Goal: Transaction & Acquisition: Book appointment/travel/reservation

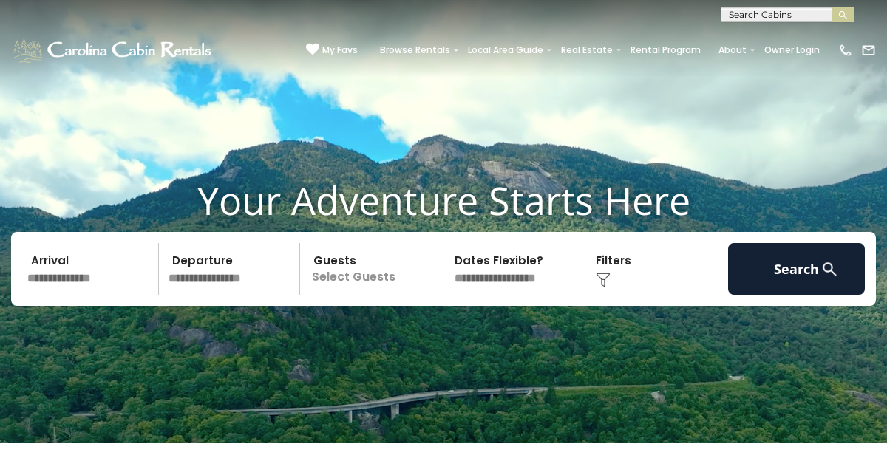
click at [85, 287] on input "text" at bounding box center [90, 269] width 137 height 52
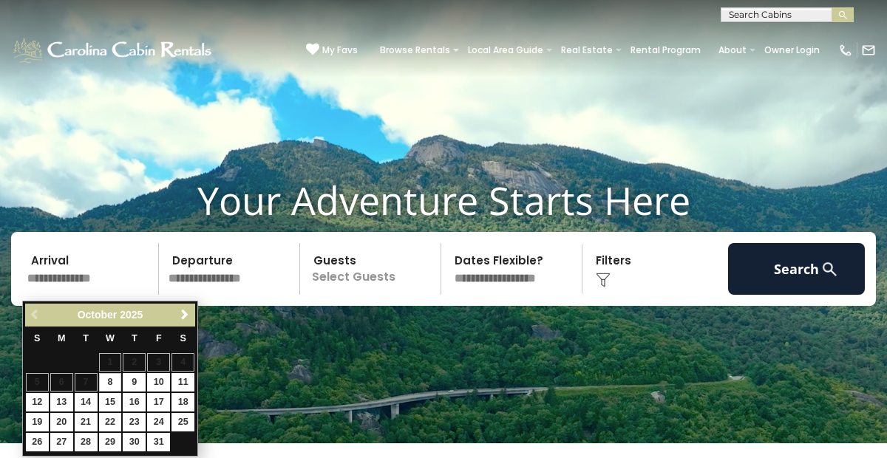
click at [85, 287] on input "text" at bounding box center [90, 269] width 137 height 52
click at [157, 378] on link "10" at bounding box center [158, 382] width 23 height 18
type input "********"
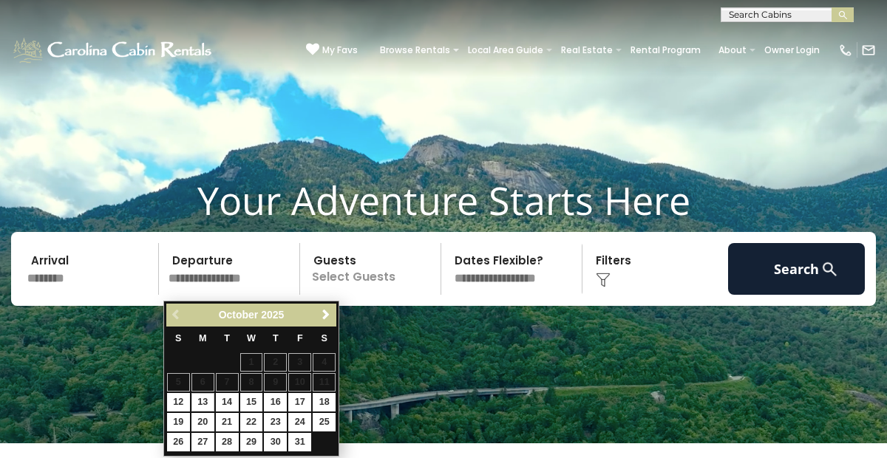
click at [200, 394] on link "13" at bounding box center [202, 402] width 23 height 18
type input "********"
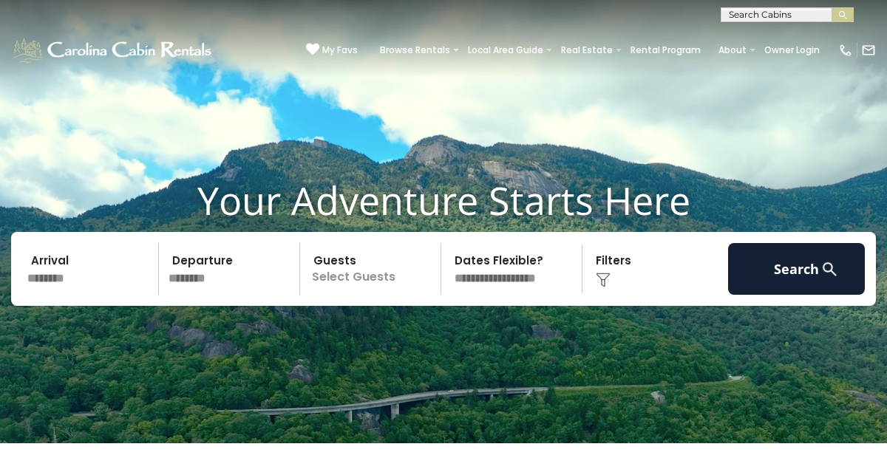
click at [329, 293] on p "Select Guests" at bounding box center [372, 269] width 136 height 52
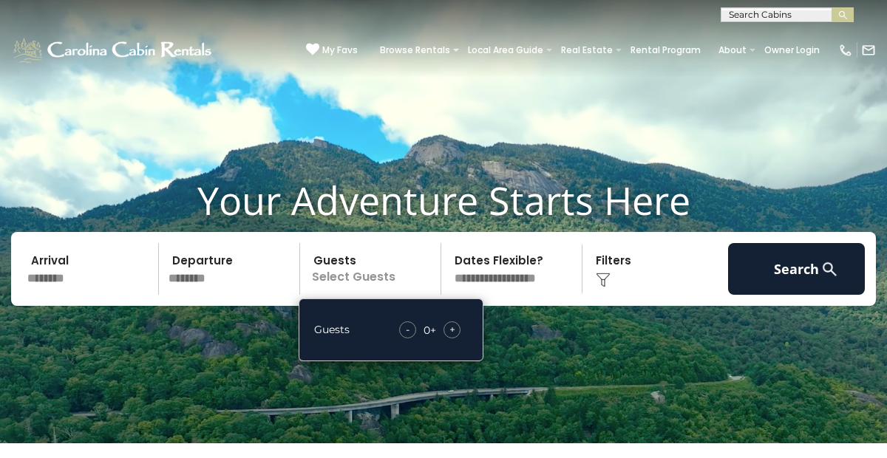
click at [454, 335] on span "+" at bounding box center [452, 329] width 6 height 15
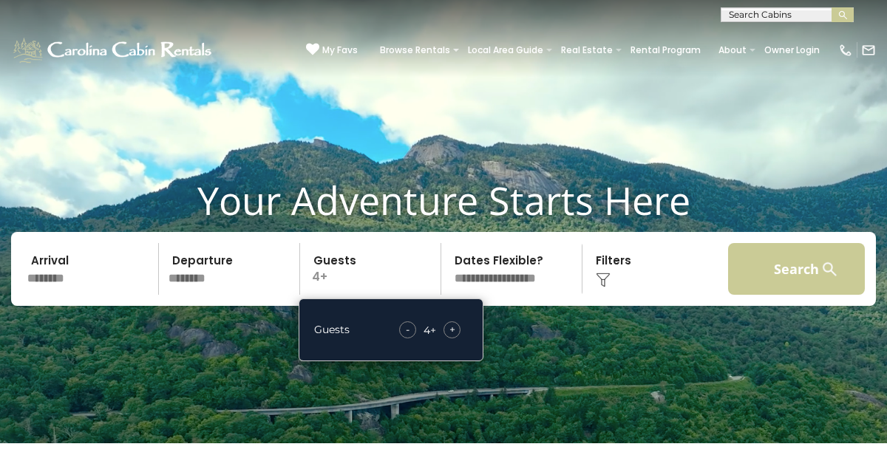
click at [786, 269] on button "Search" at bounding box center [796, 269] width 137 height 52
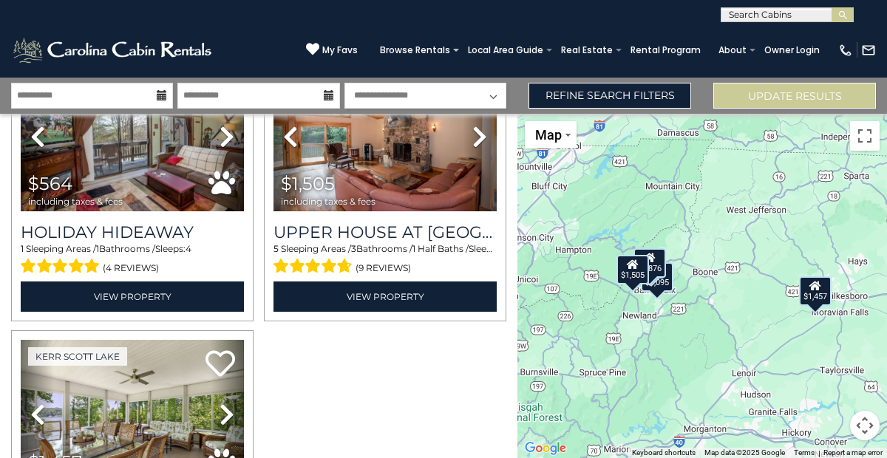
scroll to position [338, 0]
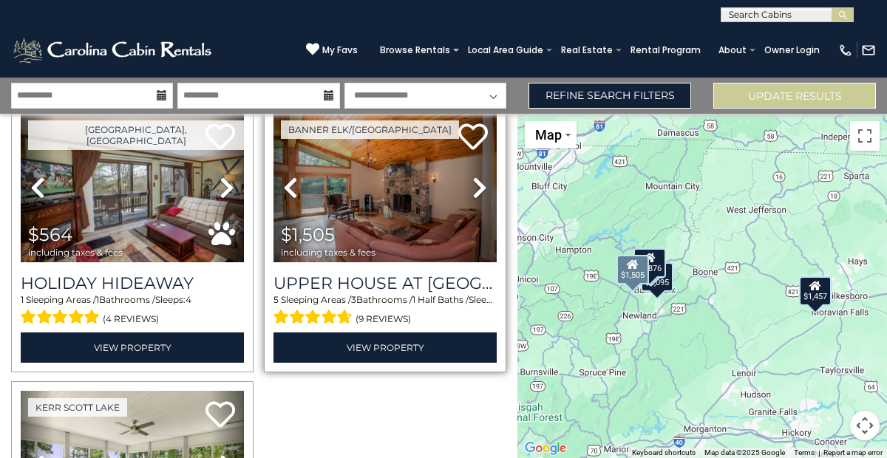
click at [474, 182] on icon at bounding box center [479, 188] width 15 height 24
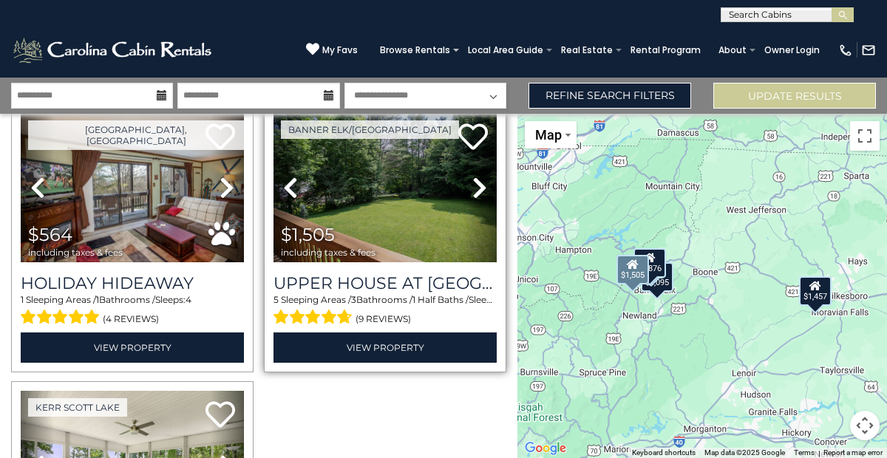
click at [474, 182] on icon at bounding box center [479, 188] width 15 height 24
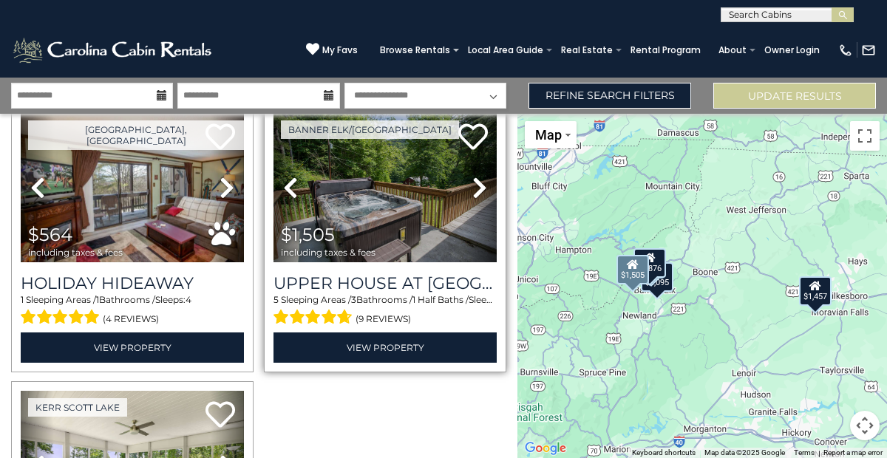
click at [474, 182] on icon at bounding box center [479, 188] width 15 height 24
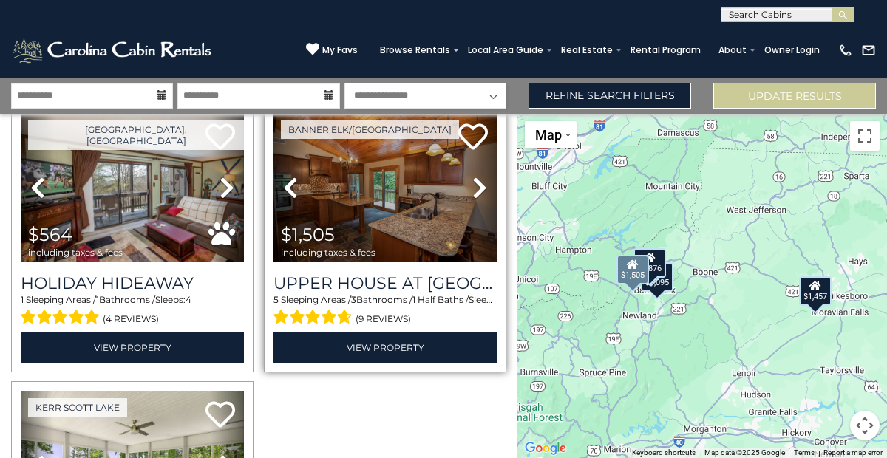
click at [369, 196] on img at bounding box center [384, 187] width 223 height 149
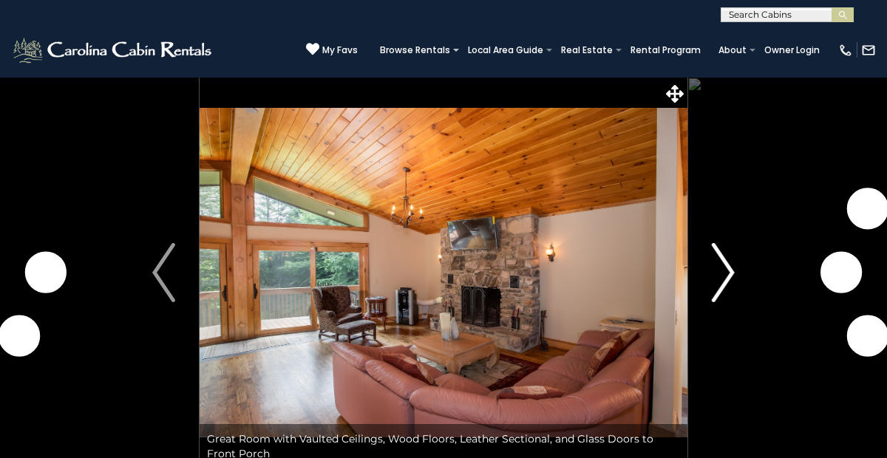
click at [721, 266] on img "Next" at bounding box center [723, 272] width 22 height 59
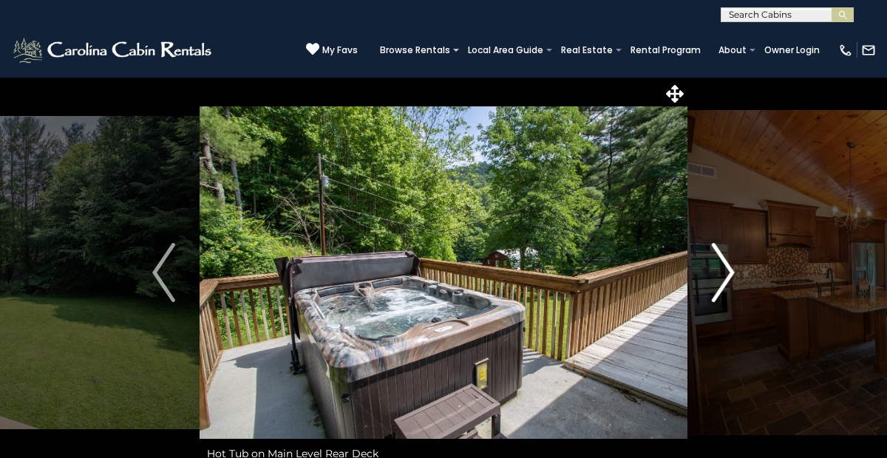
click at [721, 266] on img "Next" at bounding box center [723, 272] width 22 height 59
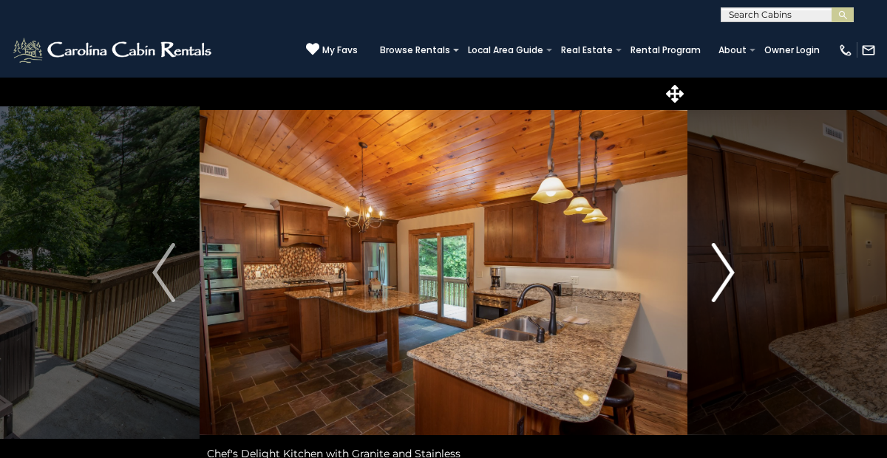
click at [721, 266] on img "Next" at bounding box center [723, 272] width 22 height 59
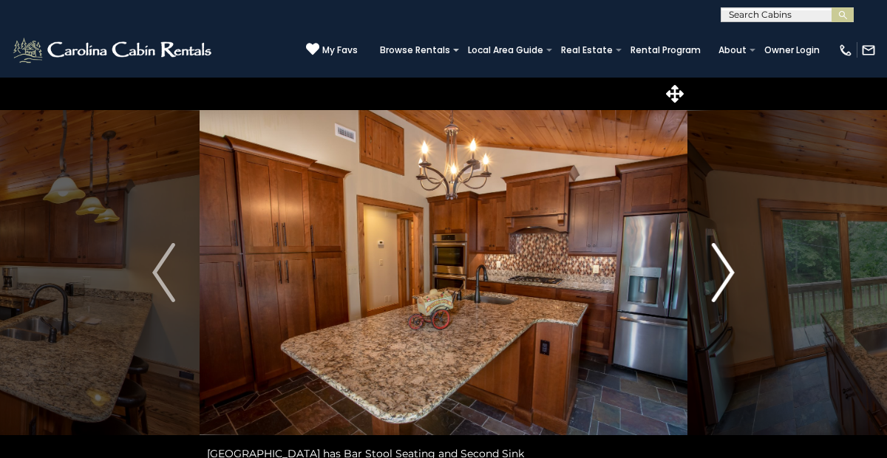
click at [721, 266] on img "Next" at bounding box center [723, 272] width 22 height 59
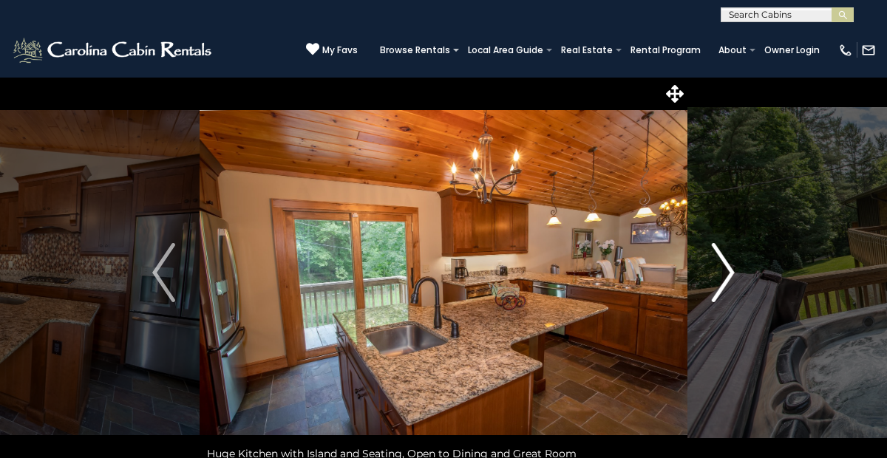
click at [721, 266] on img "Next" at bounding box center [723, 272] width 22 height 59
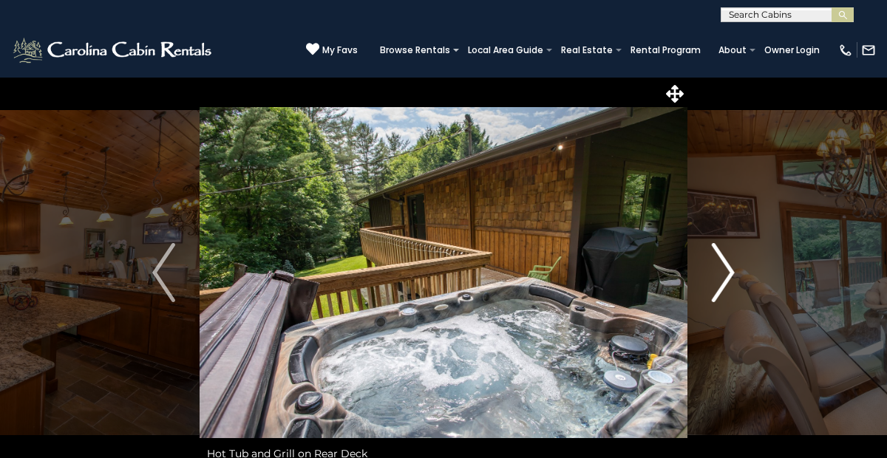
click at [721, 266] on img "Next" at bounding box center [723, 272] width 22 height 59
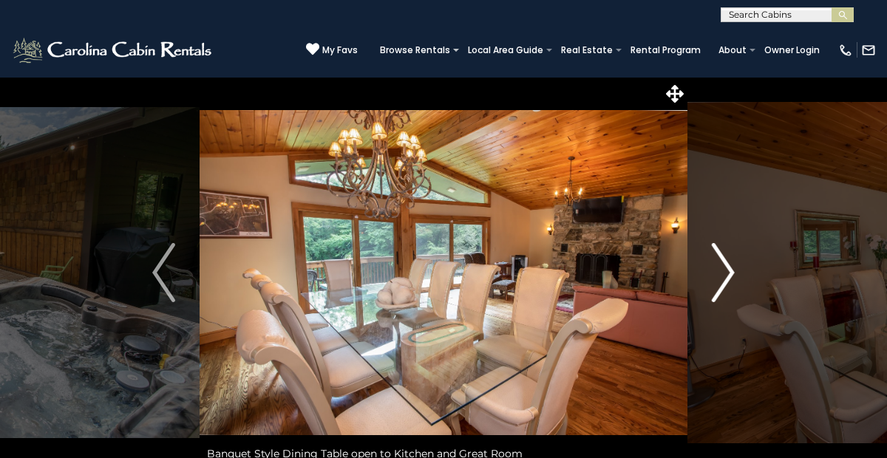
click at [721, 266] on img "Next" at bounding box center [723, 272] width 22 height 59
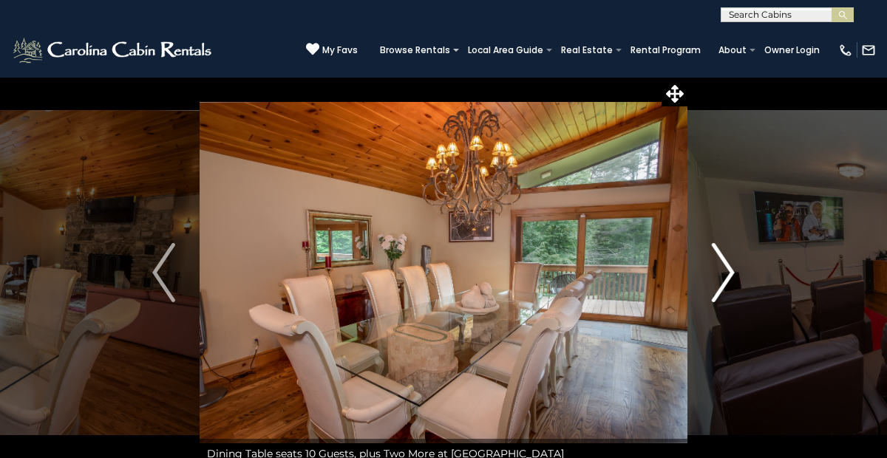
click at [721, 266] on img "Next" at bounding box center [723, 272] width 22 height 59
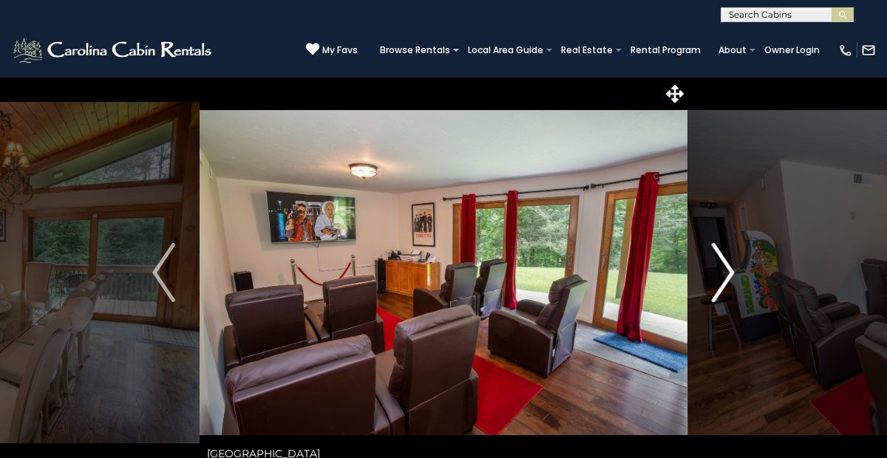
click at [721, 266] on img "Next" at bounding box center [723, 272] width 22 height 59
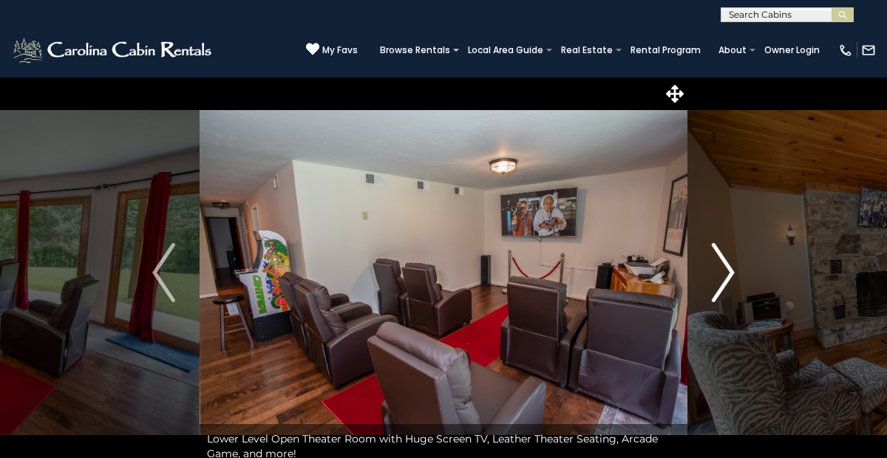
click at [721, 266] on img "Next" at bounding box center [723, 272] width 22 height 59
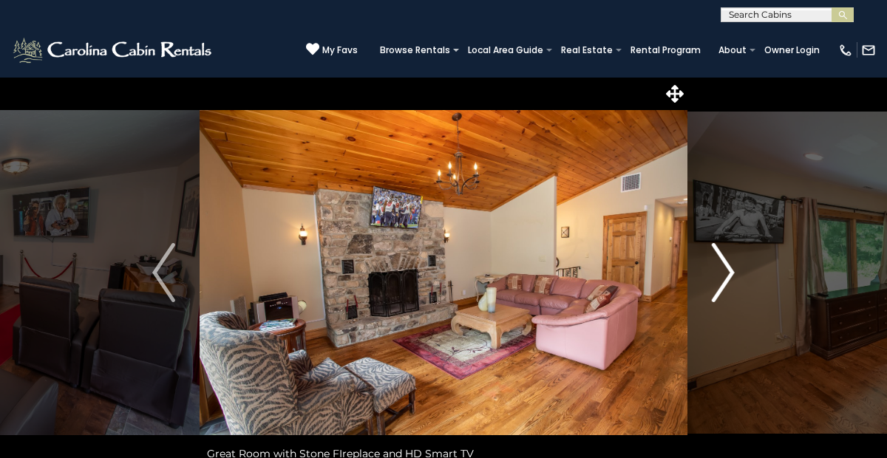
click at [721, 266] on img "Next" at bounding box center [723, 272] width 22 height 59
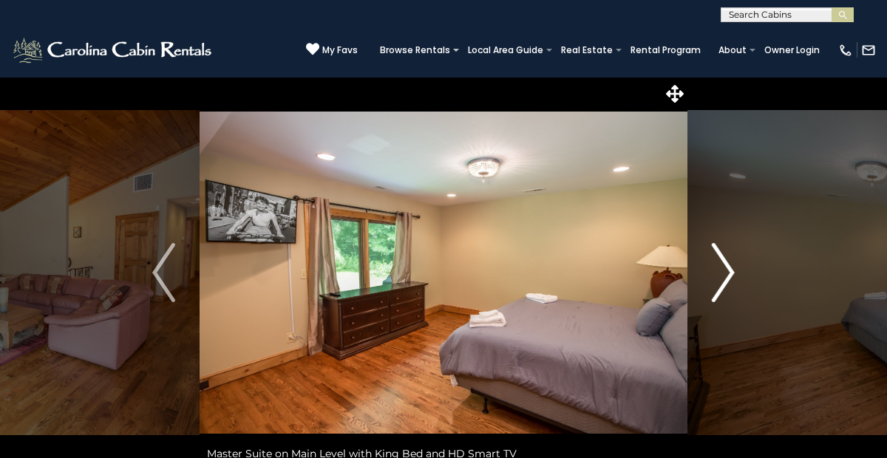
click at [721, 266] on img "Next" at bounding box center [723, 272] width 22 height 59
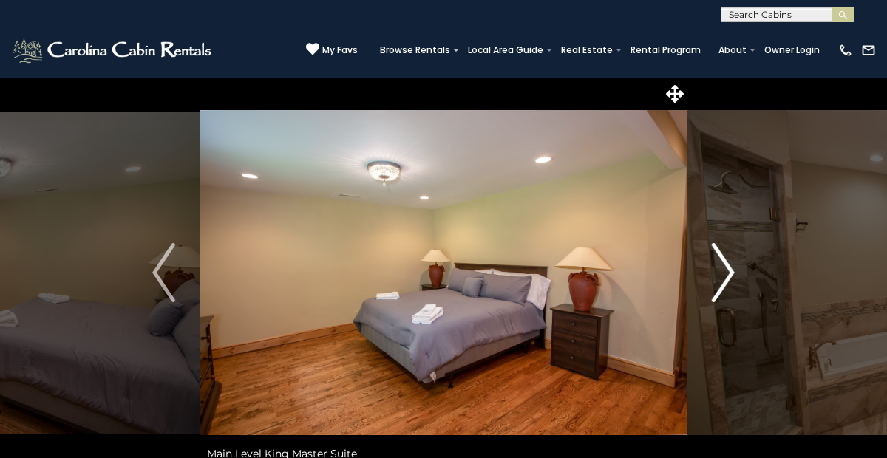
click at [721, 266] on img "Next" at bounding box center [723, 272] width 22 height 59
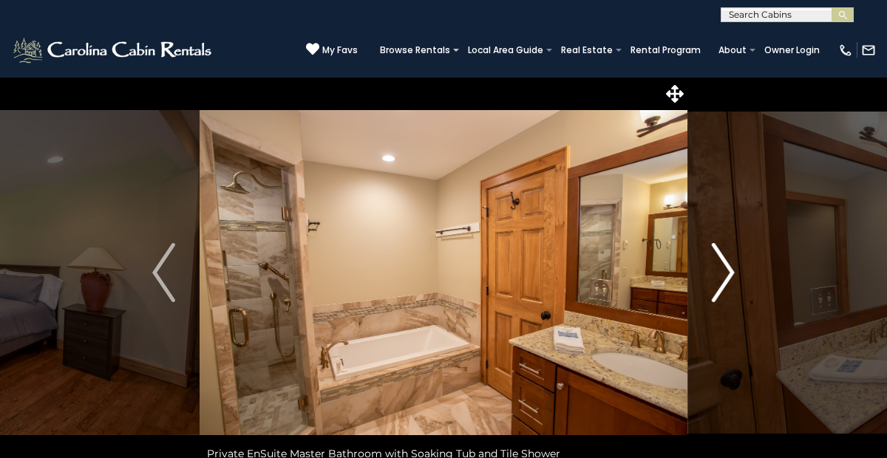
click at [721, 266] on img "Next" at bounding box center [723, 272] width 22 height 59
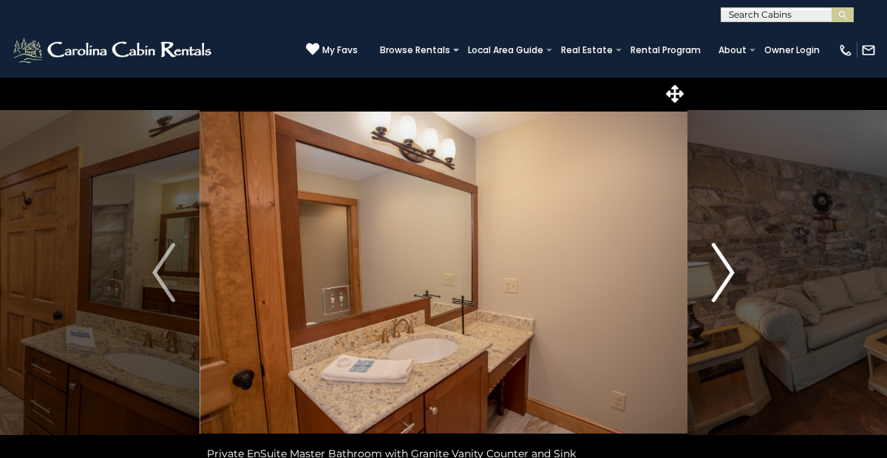
click at [721, 266] on img "Next" at bounding box center [723, 272] width 22 height 59
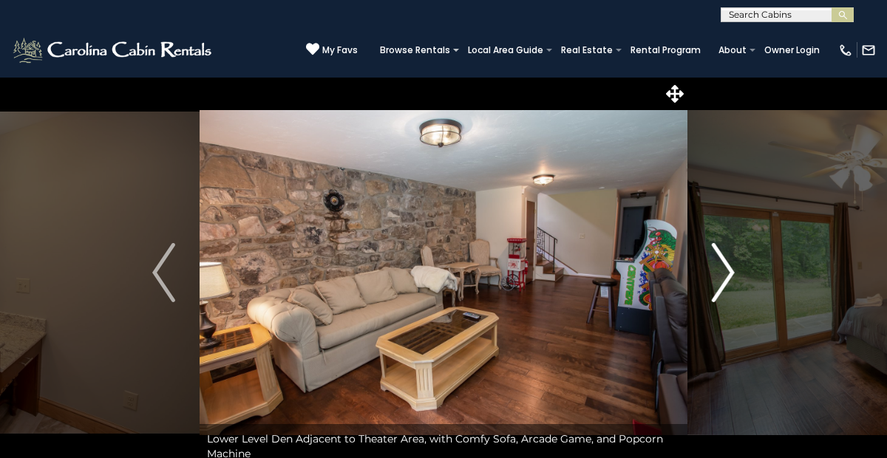
click at [721, 266] on img "Next" at bounding box center [723, 272] width 22 height 59
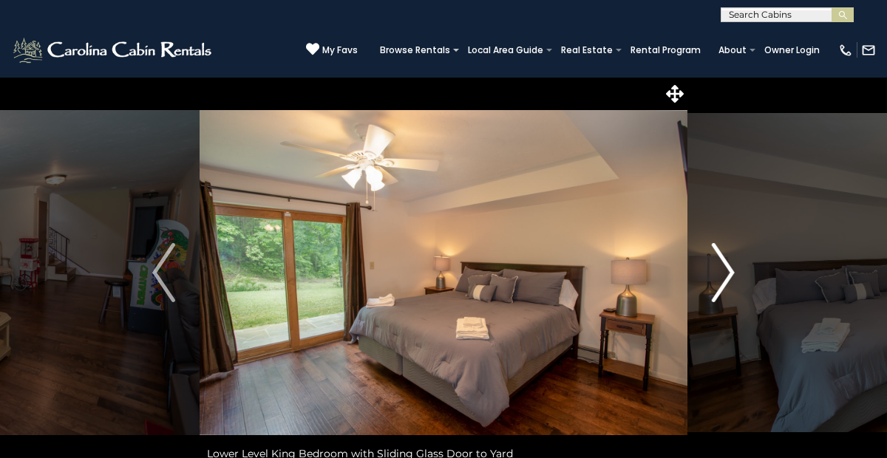
click at [725, 268] on img "Next" at bounding box center [723, 272] width 22 height 59
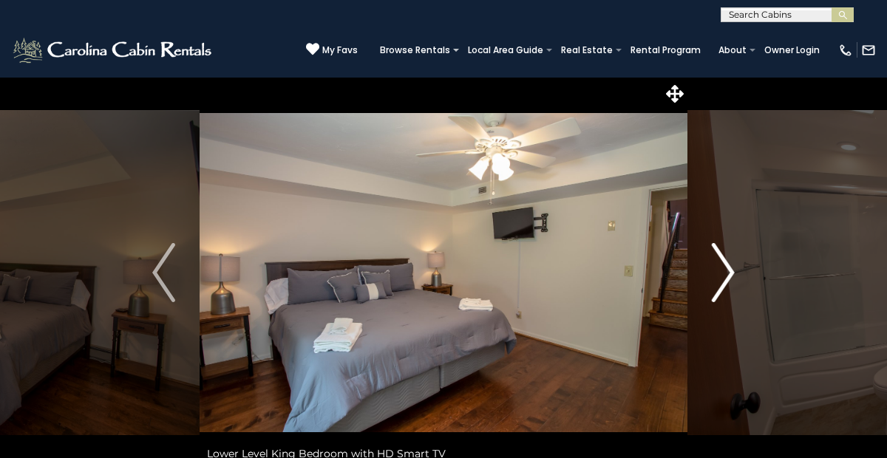
click at [725, 268] on img "Next" at bounding box center [723, 272] width 22 height 59
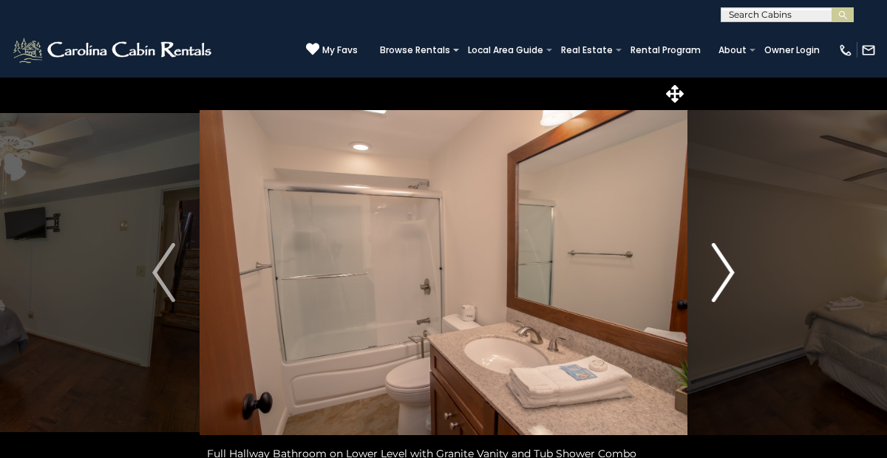
click at [725, 268] on img "Next" at bounding box center [723, 272] width 22 height 59
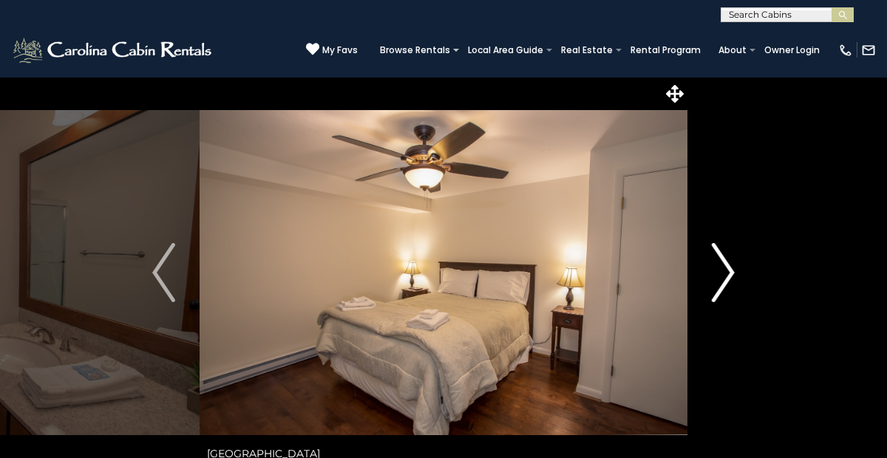
click at [725, 268] on img "Next" at bounding box center [723, 272] width 22 height 59
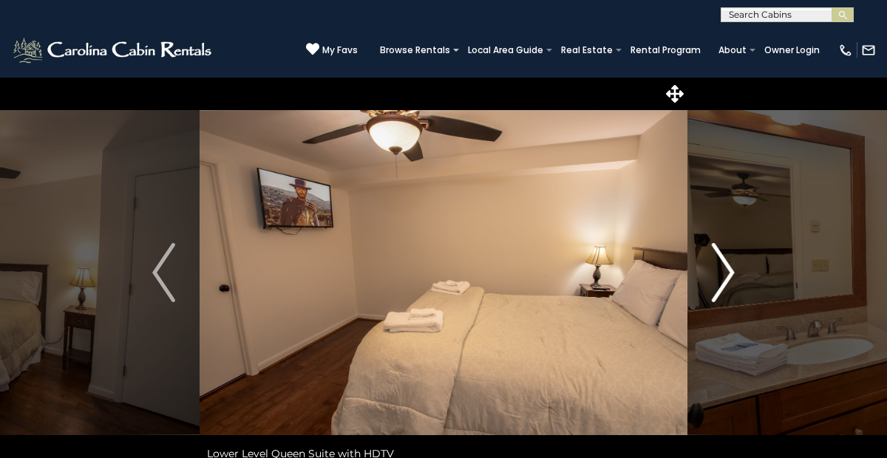
click at [725, 268] on img "Next" at bounding box center [723, 272] width 22 height 59
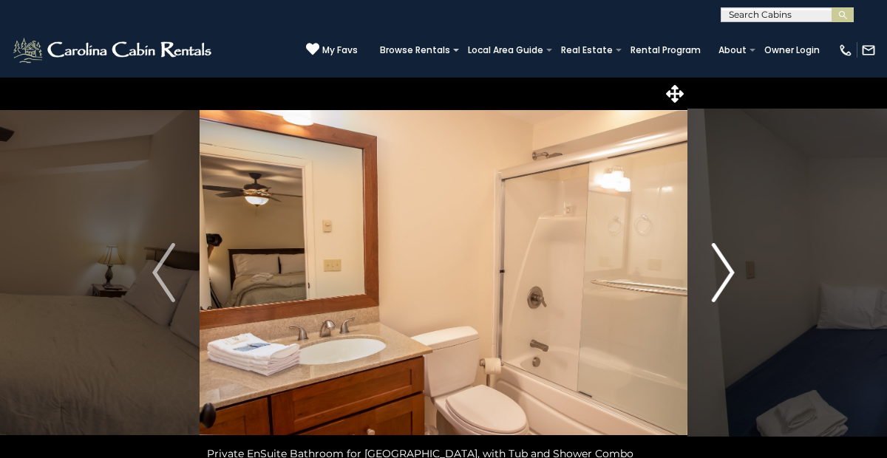
click at [725, 268] on img "Next" at bounding box center [723, 272] width 22 height 59
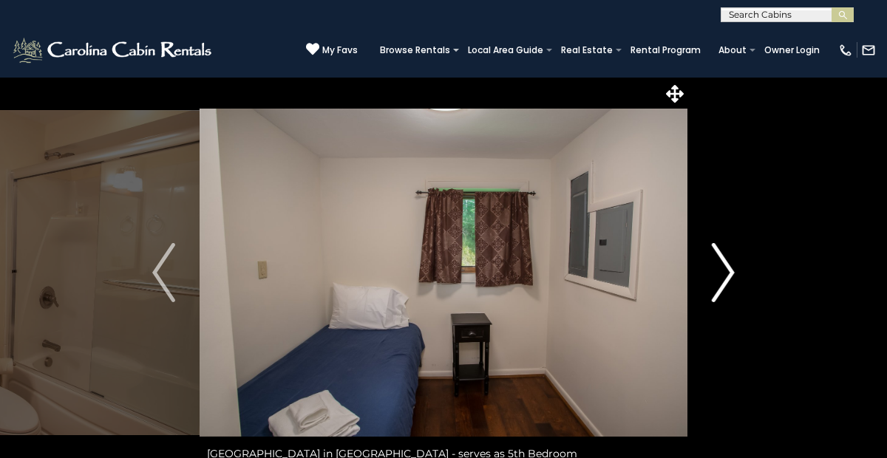
click at [725, 268] on img "Next" at bounding box center [723, 272] width 22 height 59
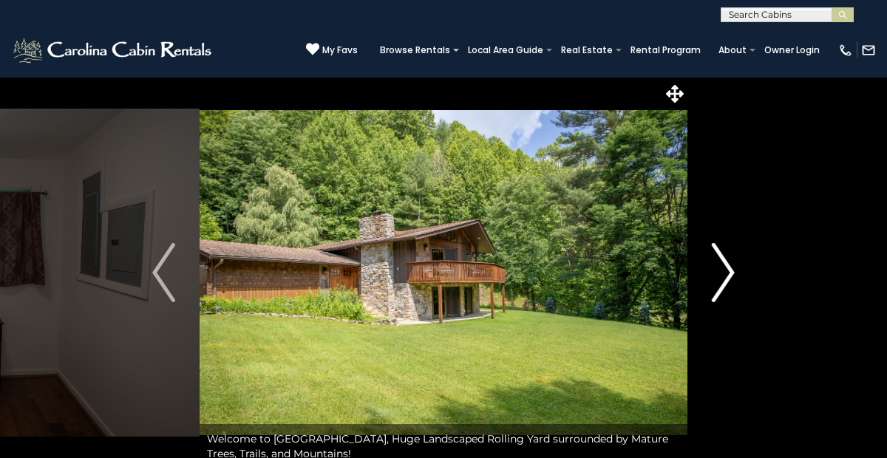
click at [725, 268] on img "Next" at bounding box center [723, 272] width 22 height 59
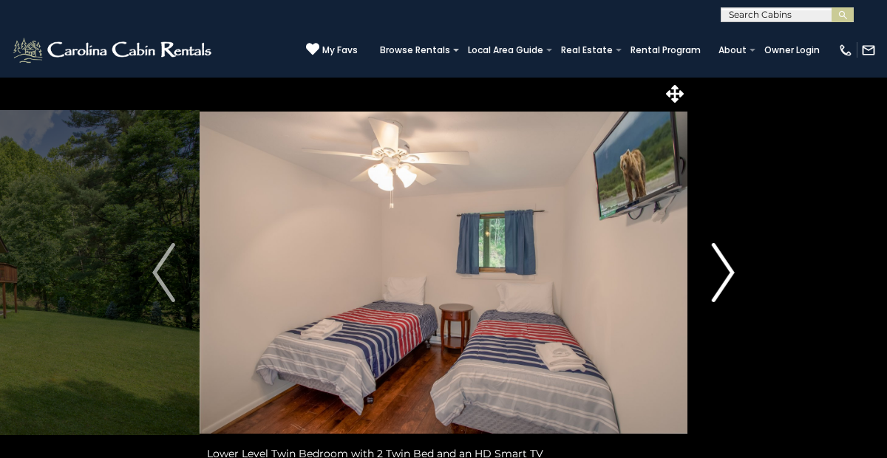
click at [725, 268] on img "Next" at bounding box center [723, 272] width 22 height 59
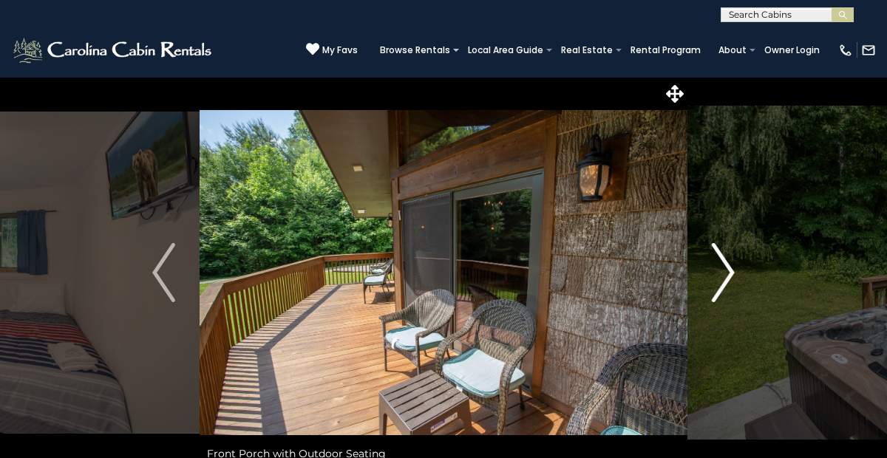
click at [725, 268] on img "Next" at bounding box center [723, 272] width 22 height 59
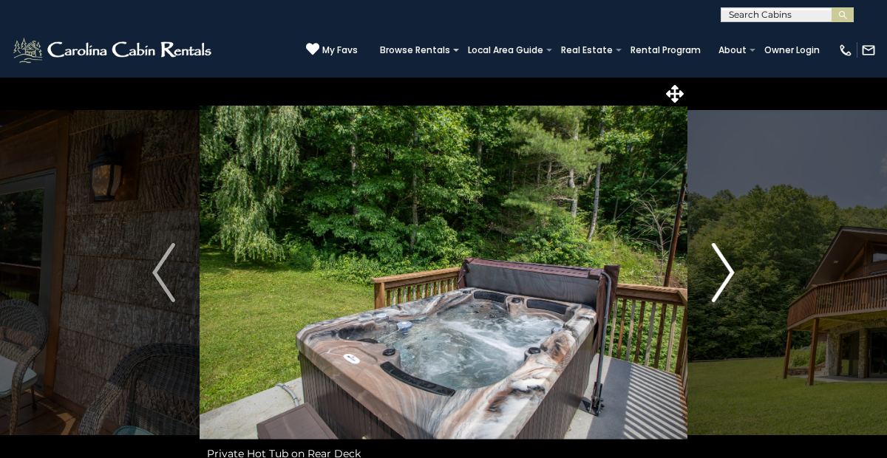
click at [725, 268] on img "Next" at bounding box center [723, 272] width 22 height 59
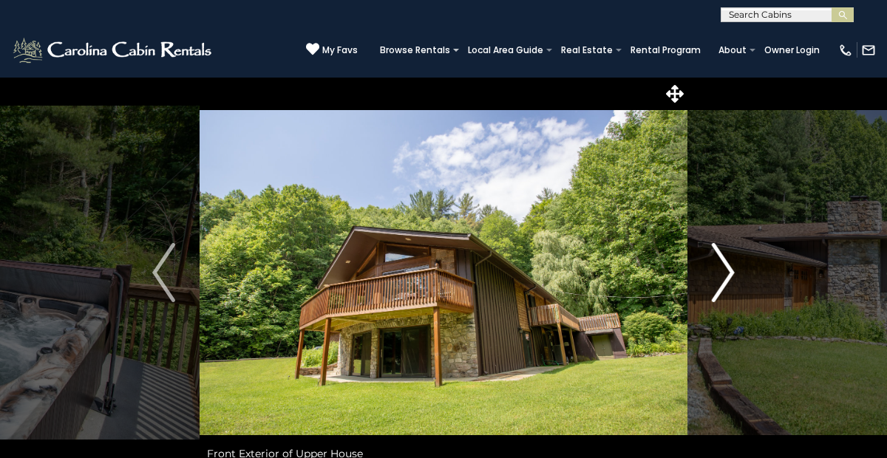
click at [725, 268] on img "Next" at bounding box center [723, 272] width 22 height 59
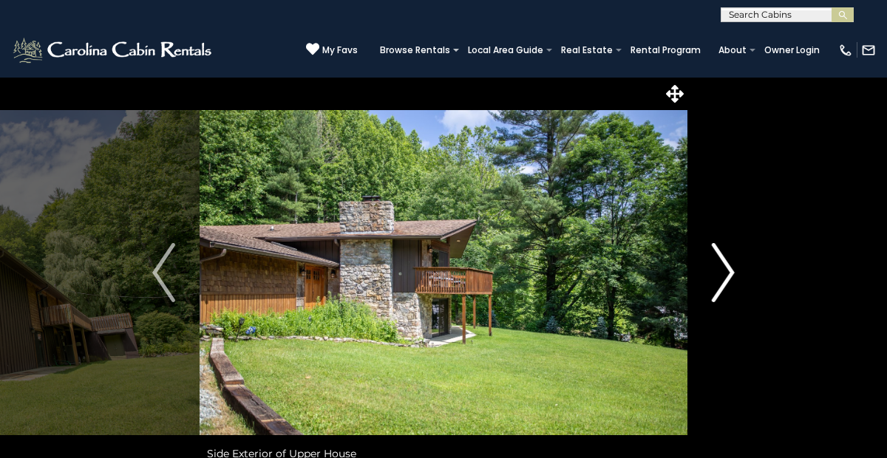
click at [725, 268] on img "Next" at bounding box center [723, 272] width 22 height 59
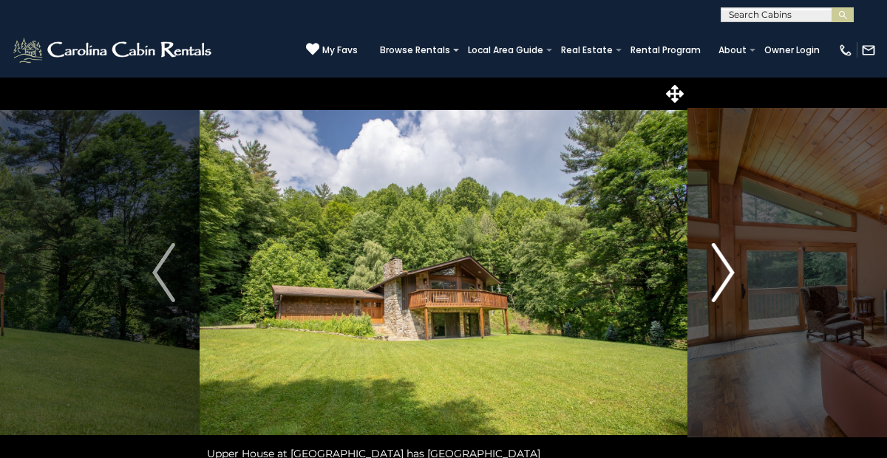
click at [725, 268] on img "Next" at bounding box center [723, 272] width 22 height 59
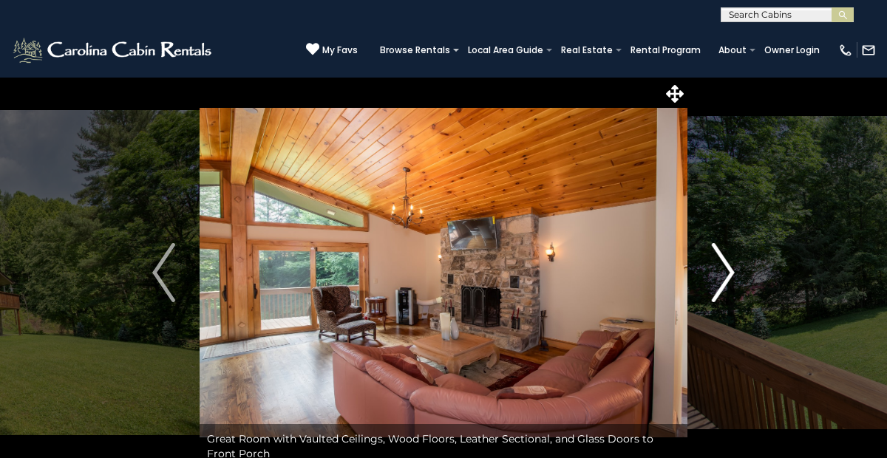
click at [725, 268] on img "Next" at bounding box center [723, 272] width 22 height 59
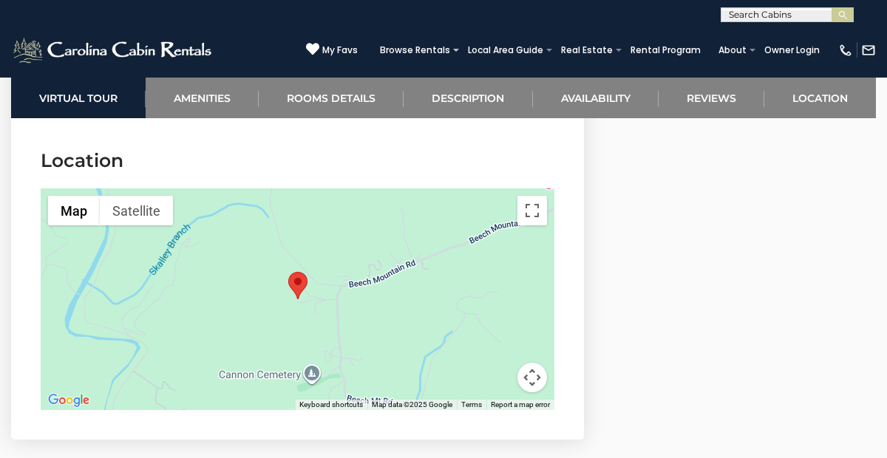
scroll to position [4621, 0]
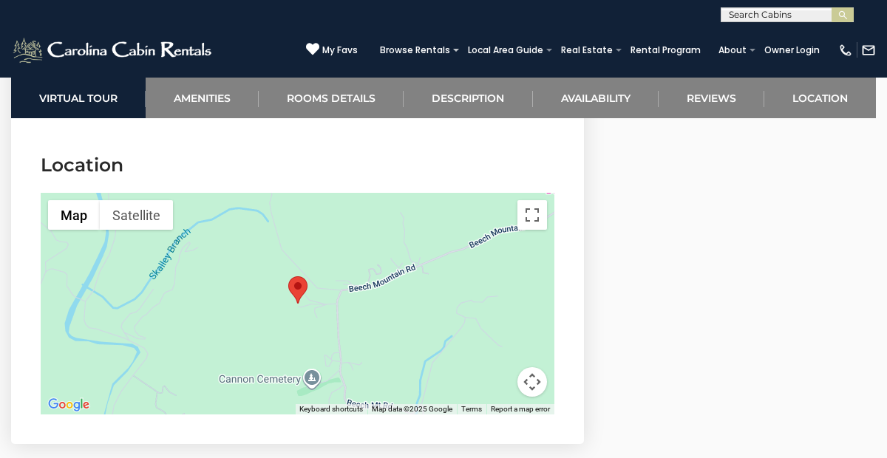
click at [531, 380] on button "Map camera controls" at bounding box center [532, 382] width 30 height 30
click at [494, 382] on button "Zoom out" at bounding box center [495, 382] width 30 height 30
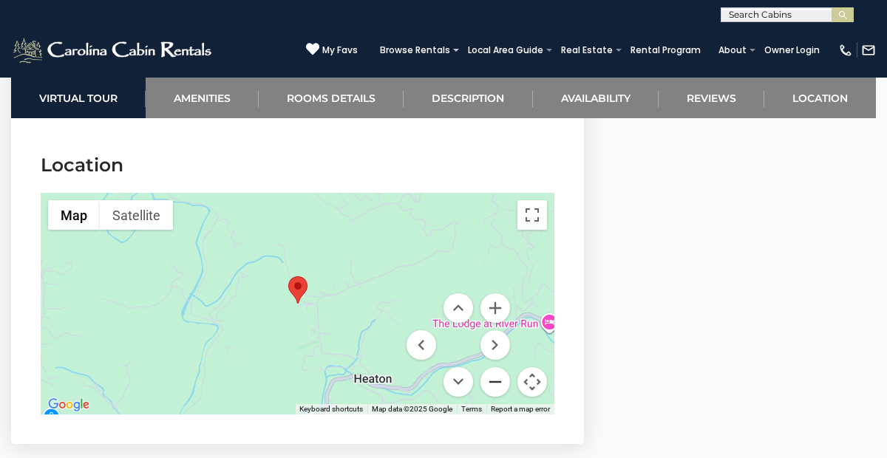
click at [492, 378] on button "Zoom out" at bounding box center [495, 382] width 30 height 30
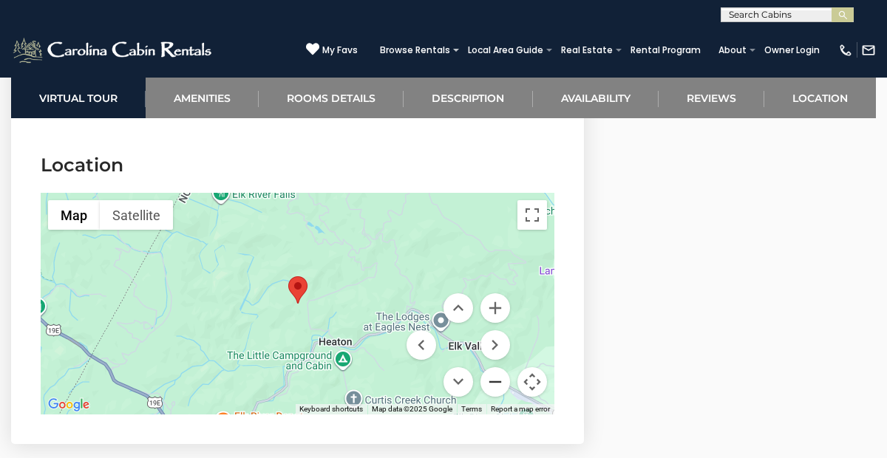
click at [492, 378] on button "Zoom out" at bounding box center [495, 382] width 30 height 30
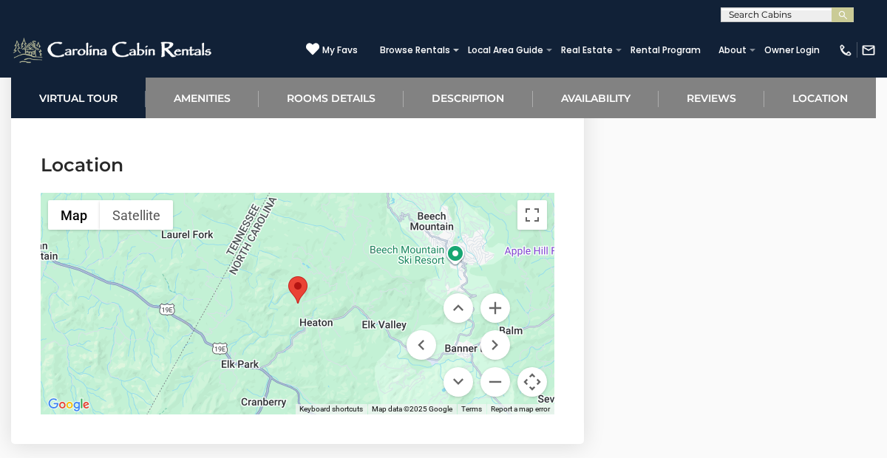
click at [288, 276] on area "Upper House at Tiffanys Estate" at bounding box center [288, 276] width 0 height 0
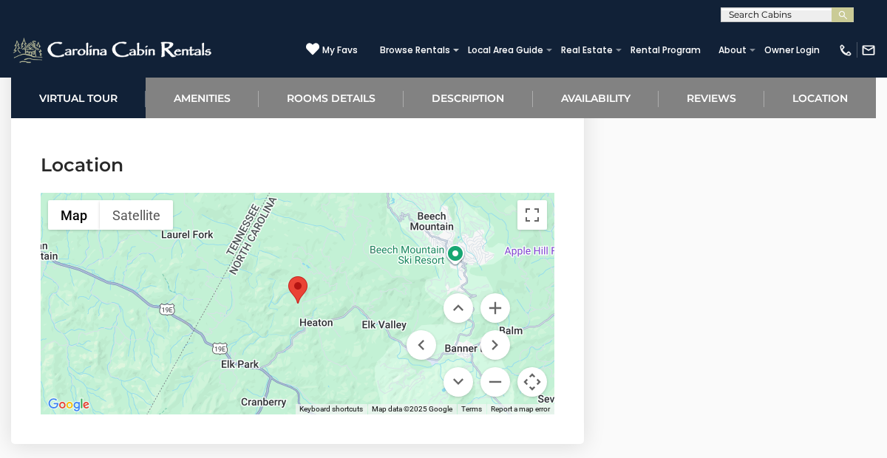
click at [288, 276] on area "Upper House at Tiffanys Estate" at bounding box center [288, 276] width 0 height 0
click at [496, 301] on button "Zoom in" at bounding box center [495, 308] width 30 height 30
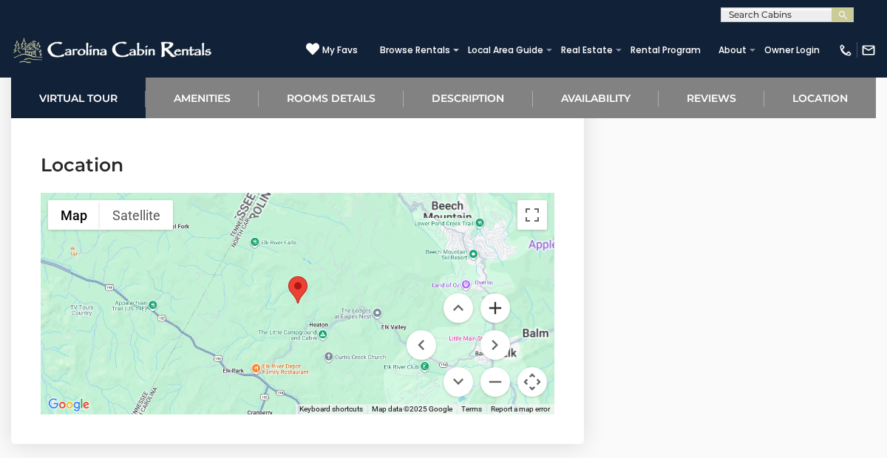
click at [496, 301] on button "Zoom in" at bounding box center [495, 308] width 30 height 30
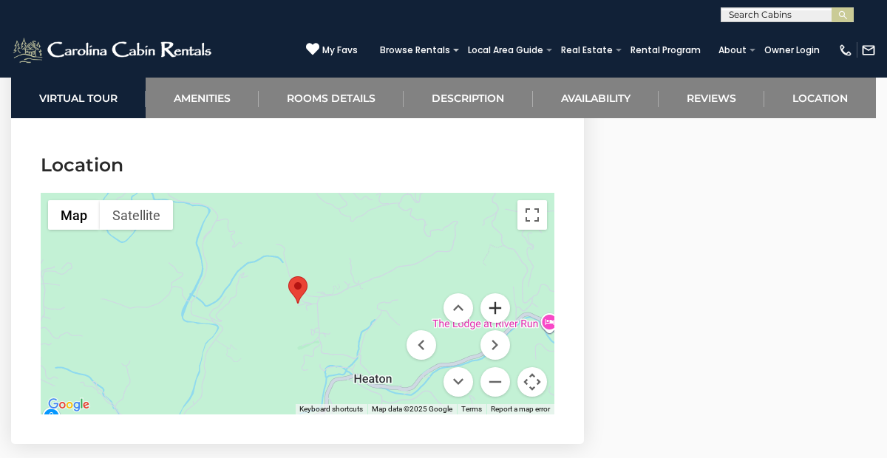
click at [496, 301] on button "Zoom in" at bounding box center [495, 308] width 30 height 30
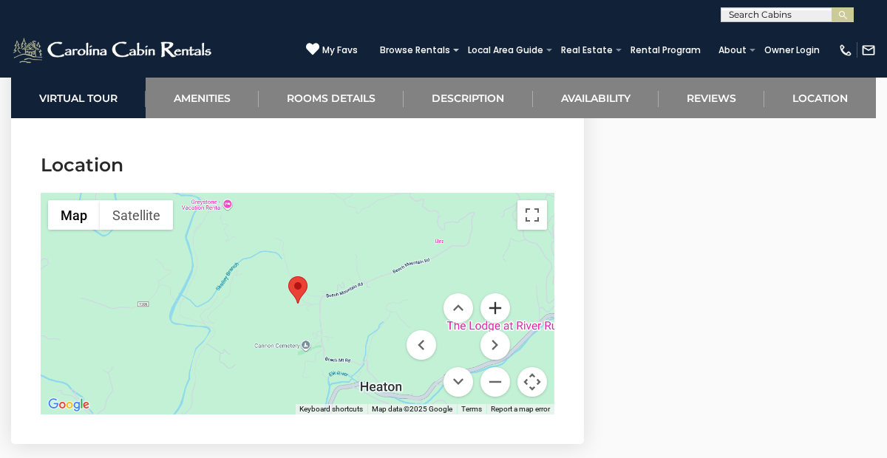
click at [496, 301] on button "Zoom in" at bounding box center [495, 308] width 30 height 30
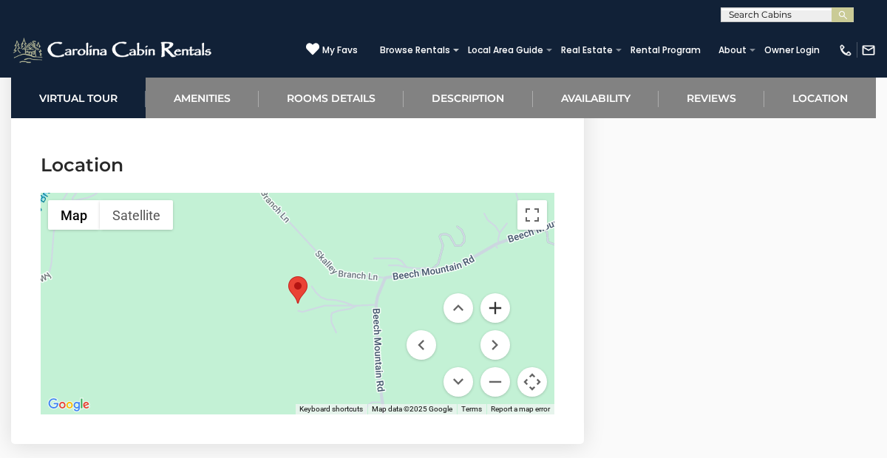
click at [496, 298] on button "Zoom in" at bounding box center [495, 308] width 30 height 30
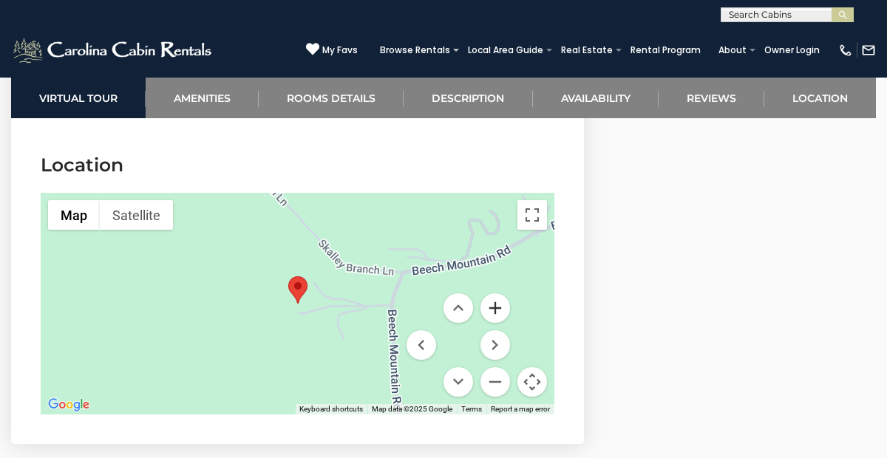
click at [496, 298] on button "Zoom in" at bounding box center [495, 308] width 30 height 30
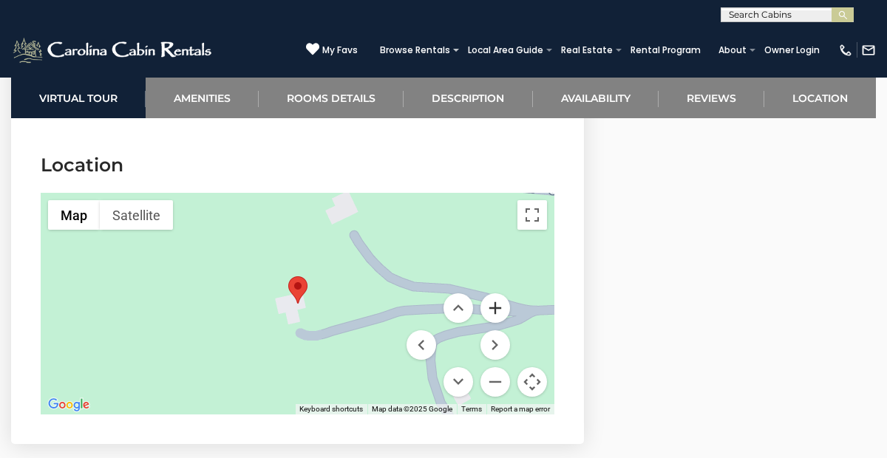
click at [496, 298] on button "Zoom in" at bounding box center [495, 308] width 30 height 30
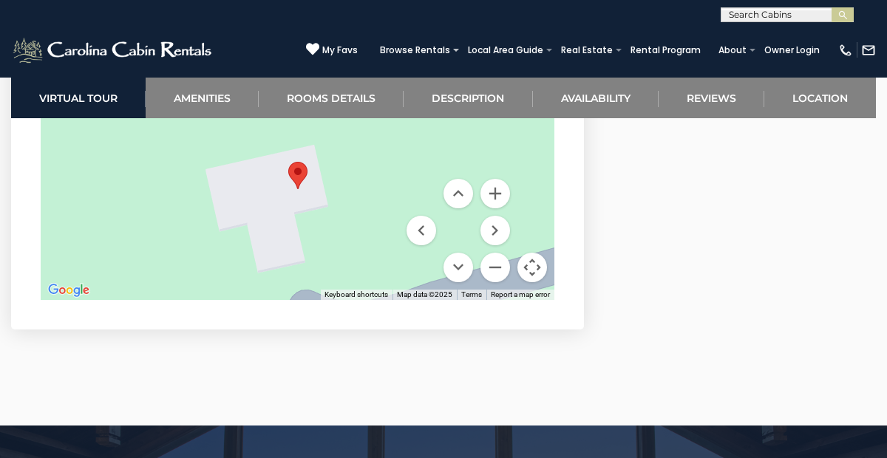
scroll to position [4736, 0]
click at [457, 267] on button "Move down" at bounding box center [458, 268] width 30 height 30
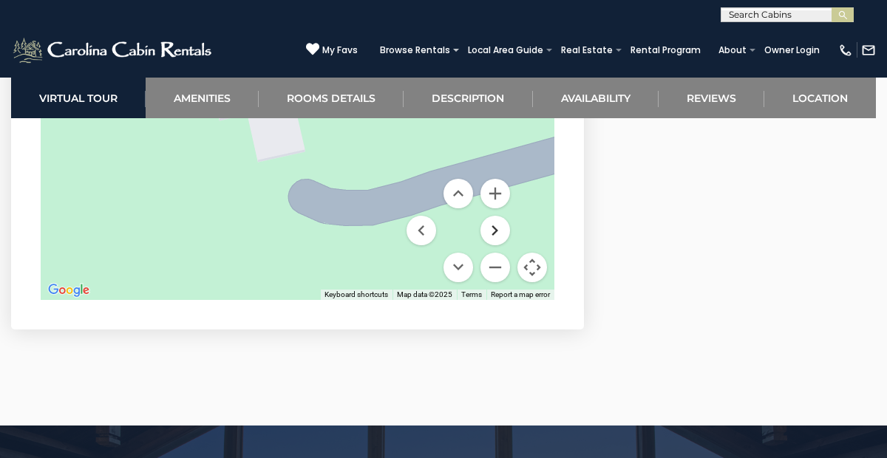
click at [499, 233] on button "Move right" at bounding box center [495, 231] width 30 height 30
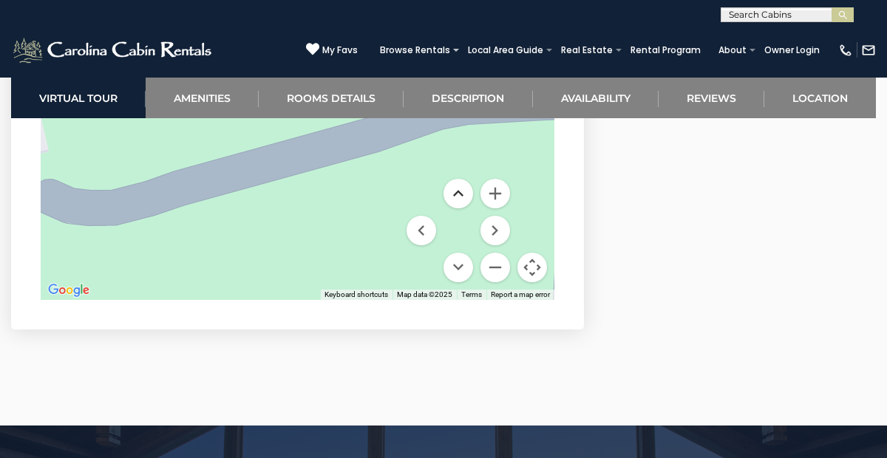
click at [461, 197] on button "Move up" at bounding box center [458, 194] width 30 height 30
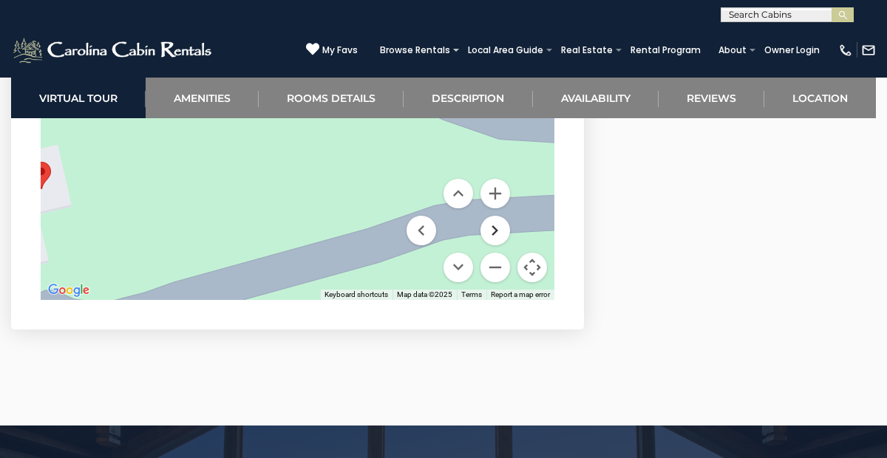
click at [500, 236] on button "Move right" at bounding box center [495, 231] width 30 height 30
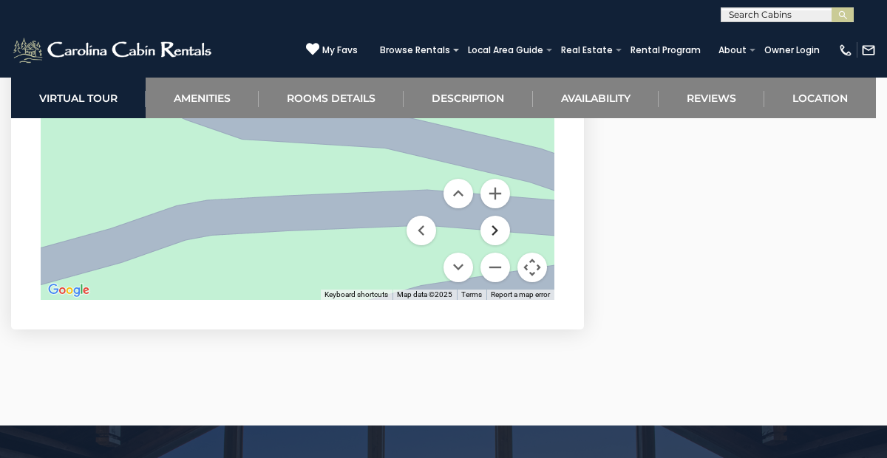
click at [500, 236] on button "Move right" at bounding box center [495, 231] width 30 height 30
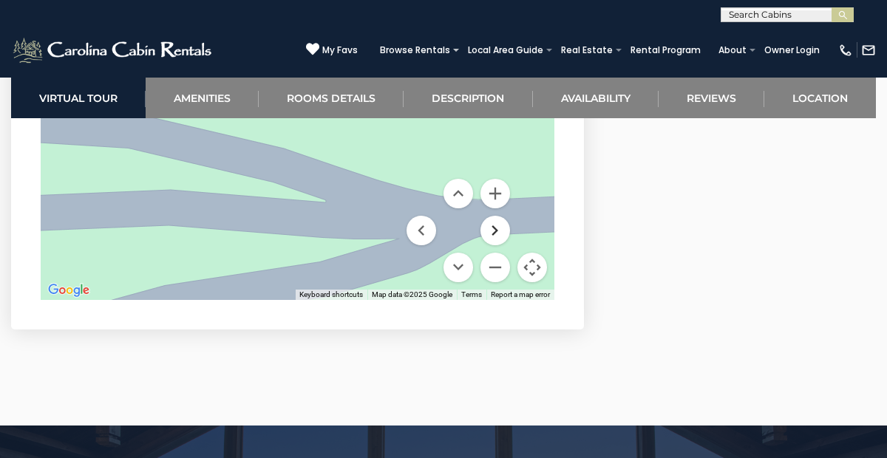
click at [500, 236] on button "Move right" at bounding box center [495, 231] width 30 height 30
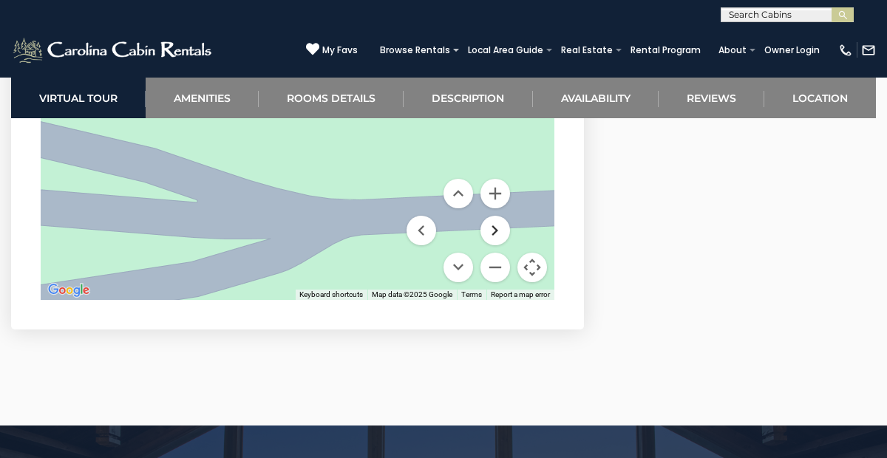
click at [500, 236] on button "Move right" at bounding box center [495, 231] width 30 height 30
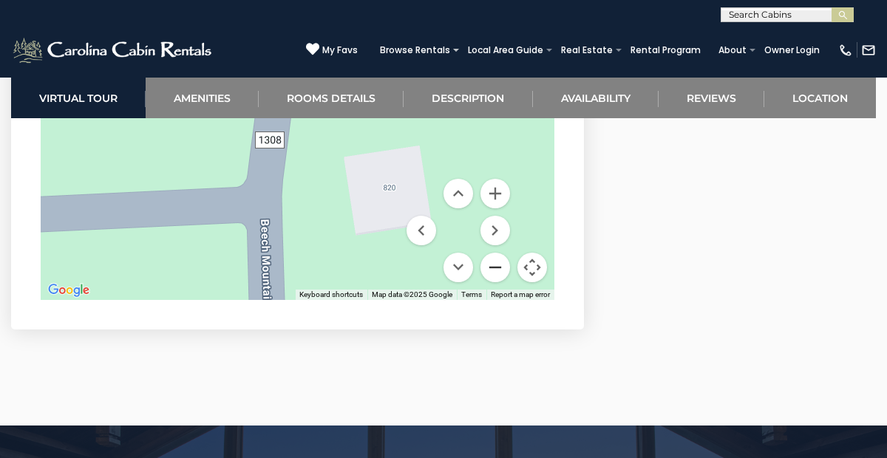
click at [491, 264] on button "Zoom out" at bounding box center [495, 268] width 30 height 30
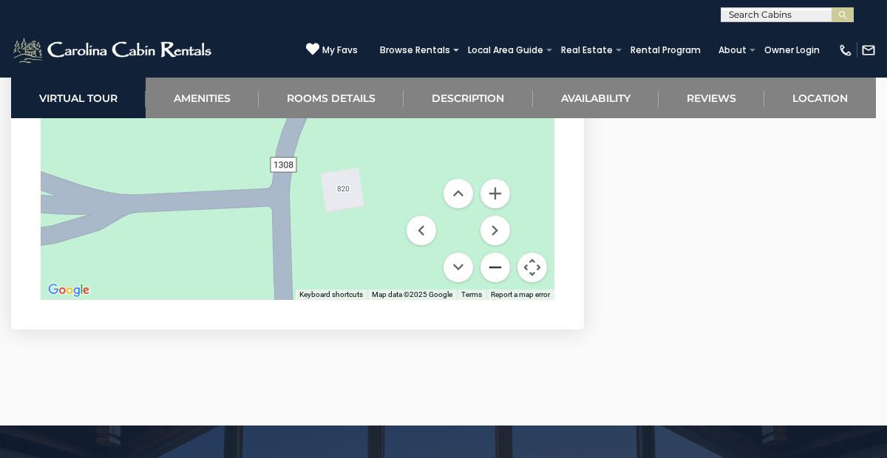
click at [491, 264] on button "Zoom out" at bounding box center [495, 268] width 30 height 30
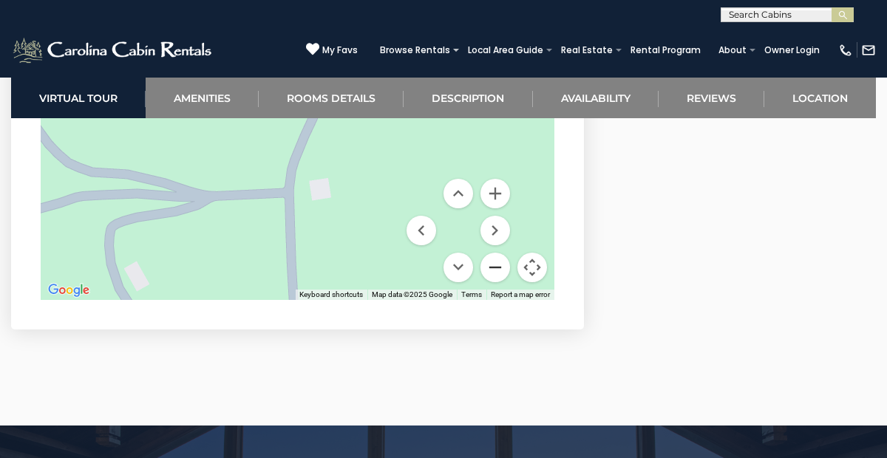
click at [500, 266] on button "Zoom out" at bounding box center [495, 268] width 30 height 30
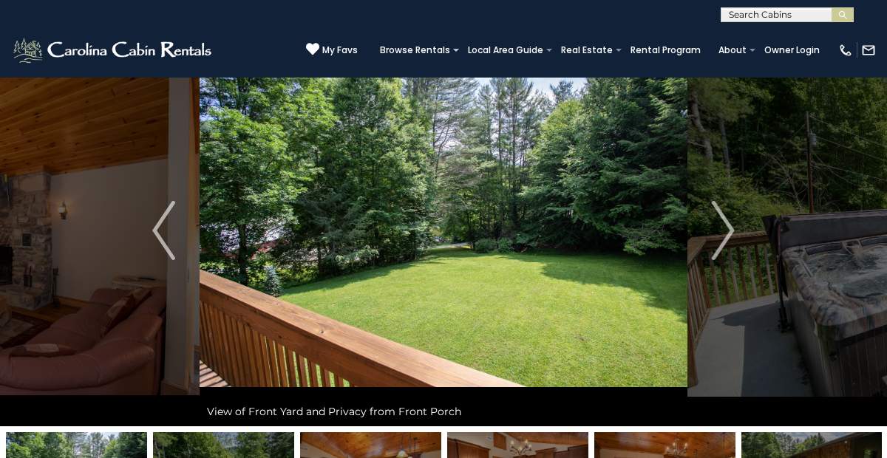
scroll to position [32, 0]
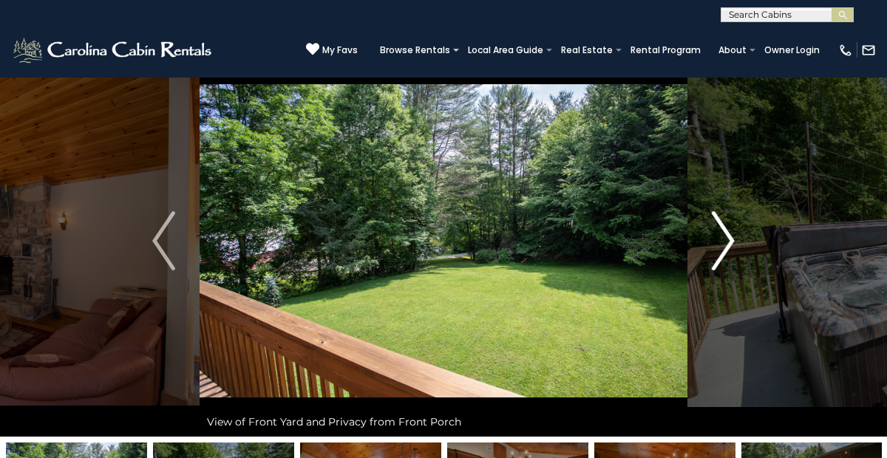
click at [720, 253] on img "Next" at bounding box center [723, 240] width 22 height 59
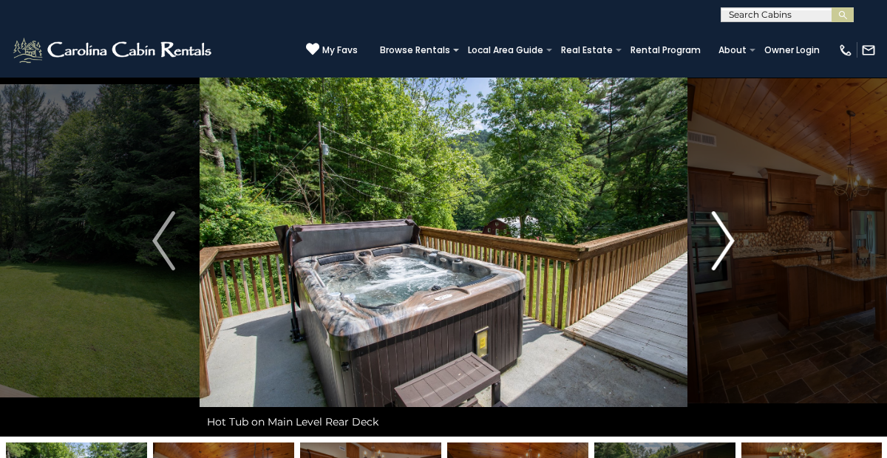
click at [720, 253] on img "Next" at bounding box center [723, 240] width 22 height 59
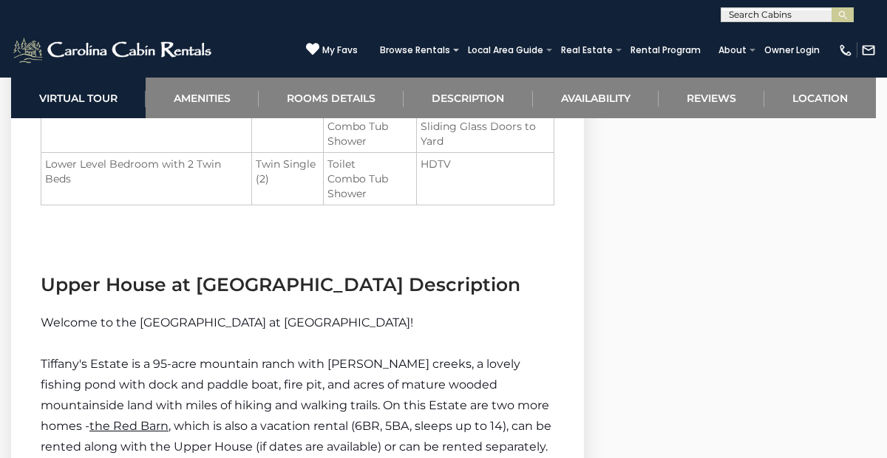
scroll to position [1912, 0]
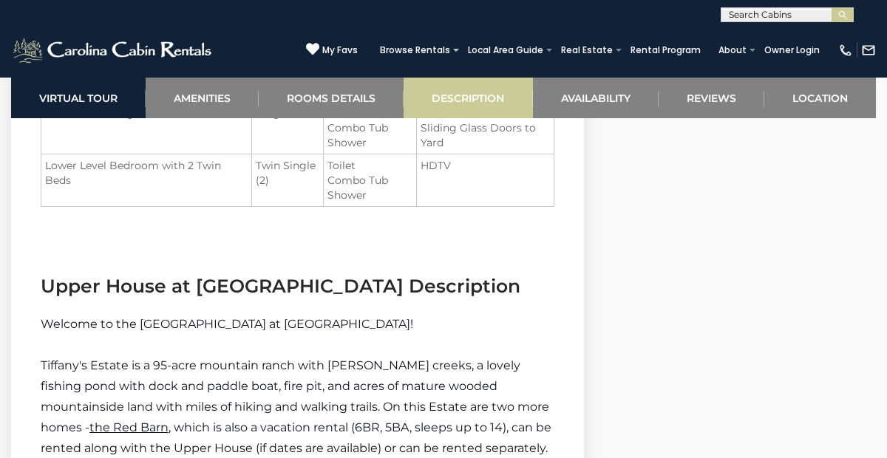
click at [474, 100] on link "Description" at bounding box center [467, 98] width 129 height 41
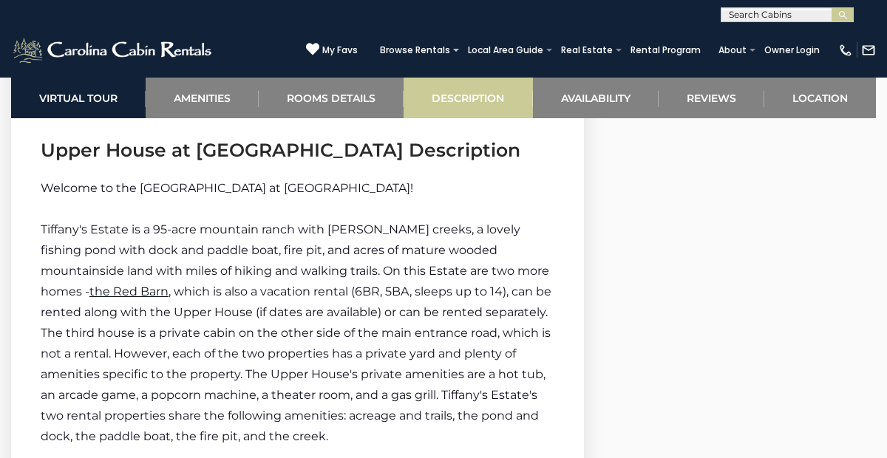
scroll to position [2052, 0]
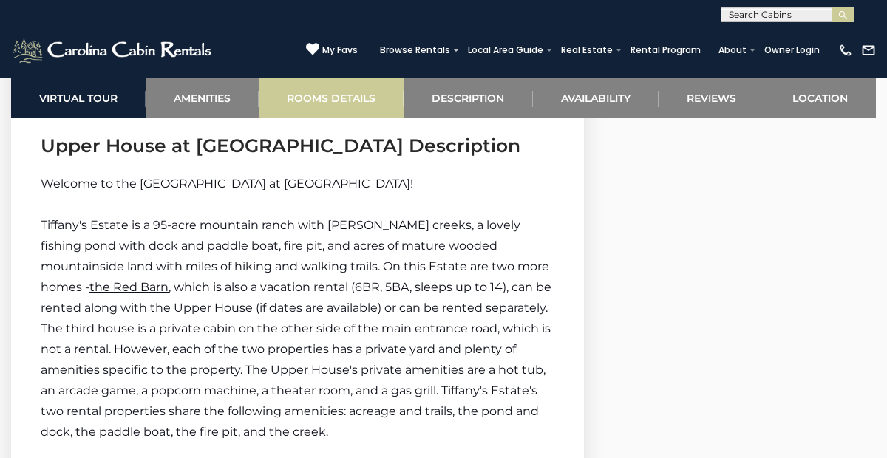
click at [332, 99] on link "Rooms Details" at bounding box center [331, 98] width 145 height 41
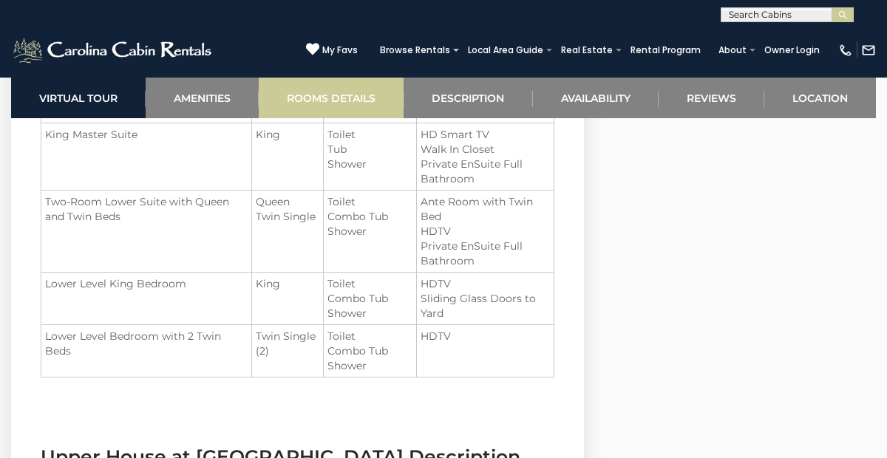
scroll to position [1667, 0]
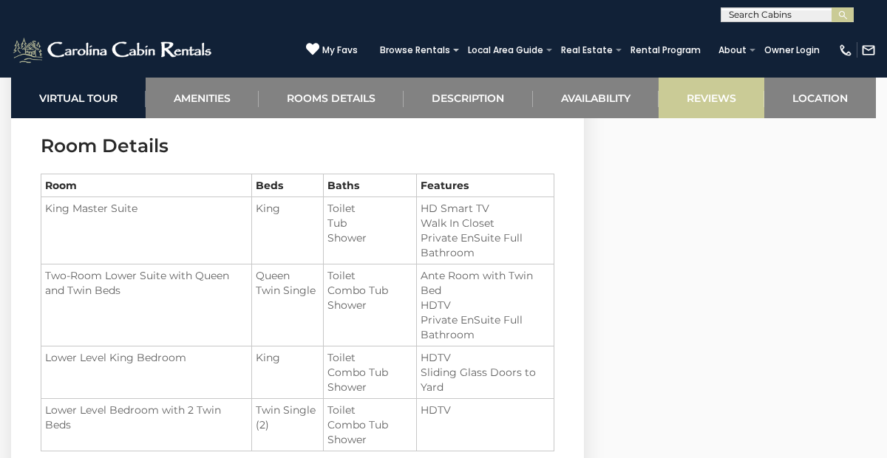
click at [709, 96] on link "Reviews" at bounding box center [711, 98] width 106 height 41
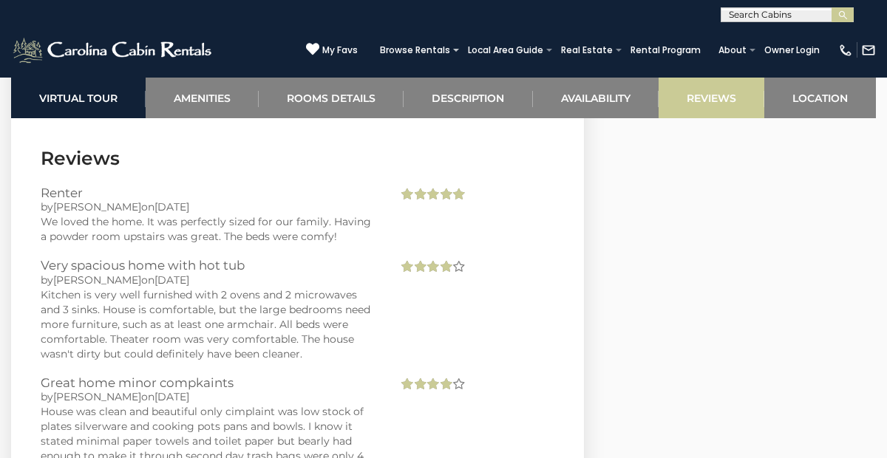
scroll to position [4038, 0]
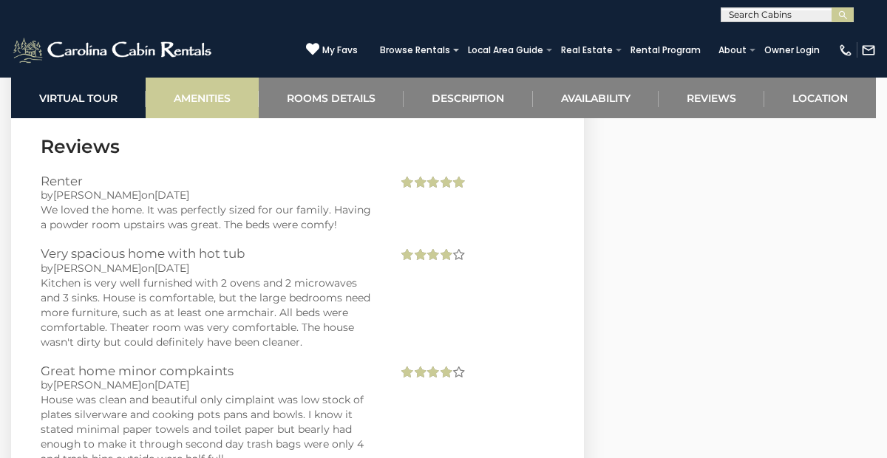
click at [215, 98] on link "Amenities" at bounding box center [202, 98] width 113 height 41
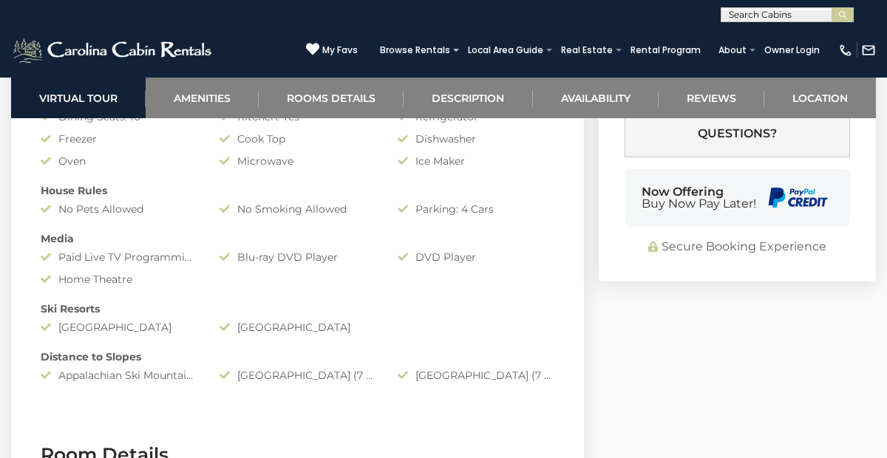
scroll to position [1360, 0]
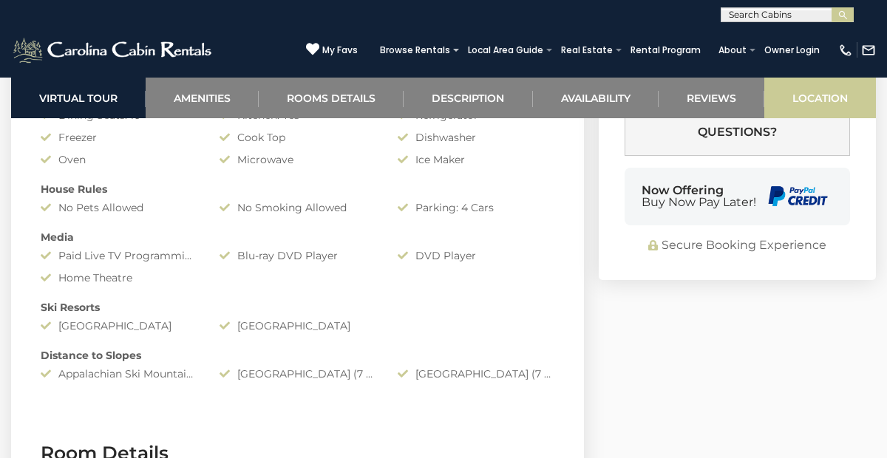
click at [818, 103] on link "Location" at bounding box center [820, 98] width 112 height 41
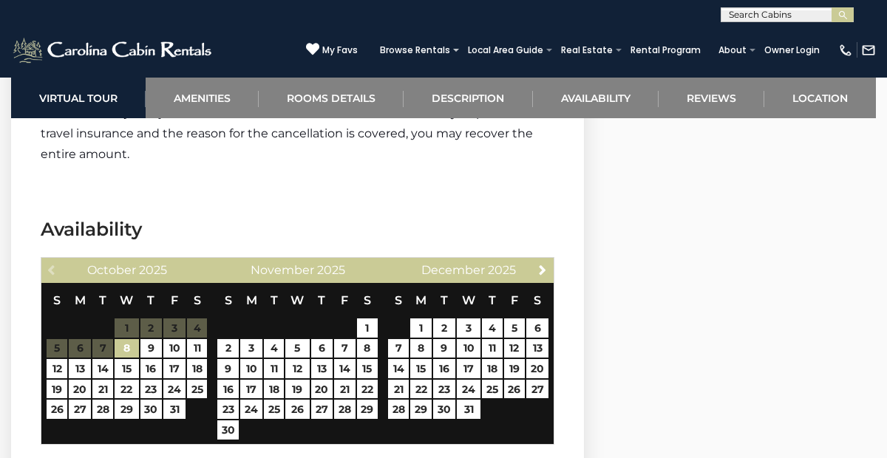
scroll to position [3506, 0]
